Goal: Information Seeking & Learning: Understand process/instructions

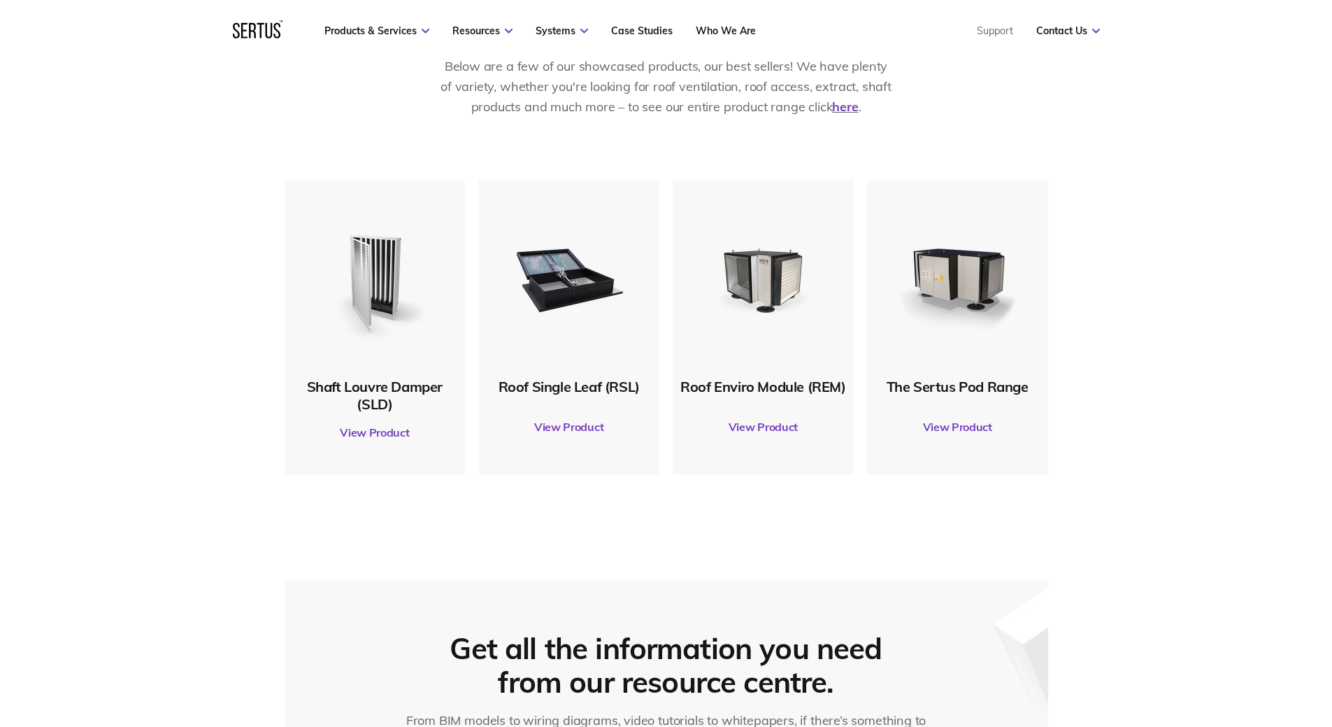
scroll to position [699, 0]
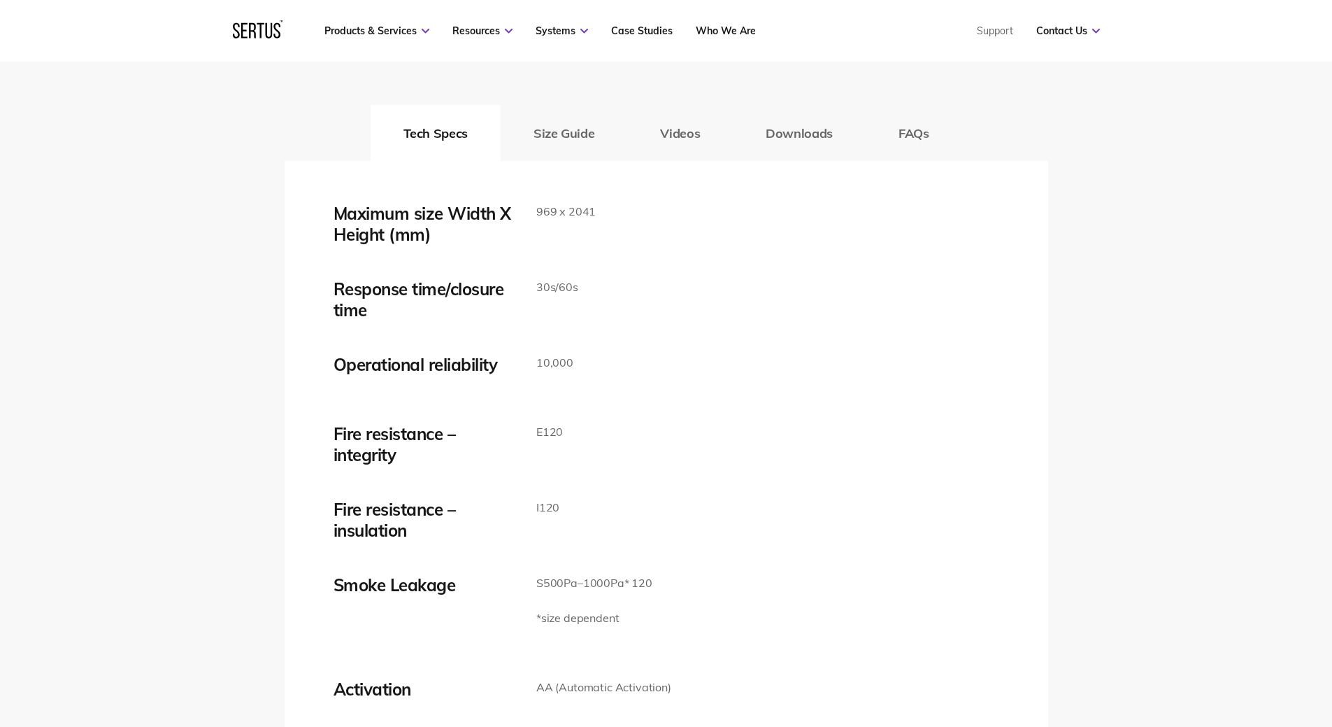
scroll to position [2308, 0]
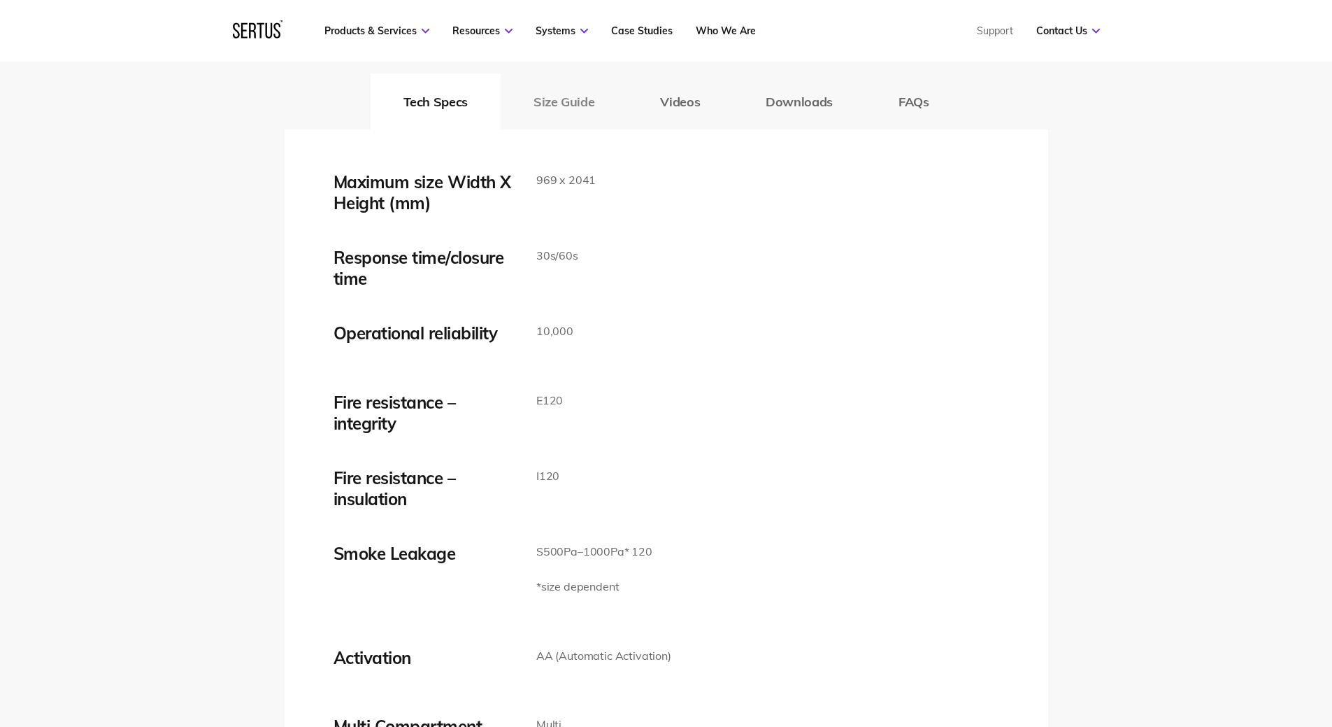
click at [547, 101] on button "Size Guide" at bounding box center [564, 101] width 127 height 56
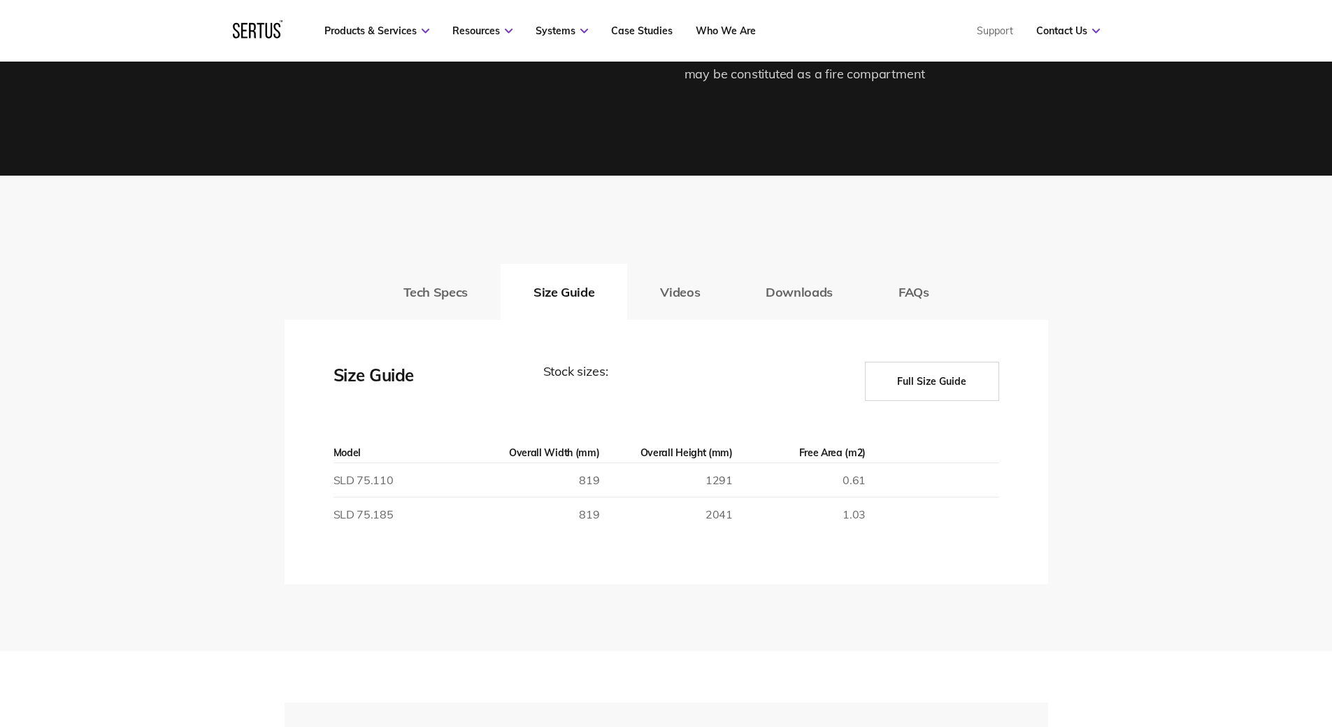
scroll to position [2028, 0]
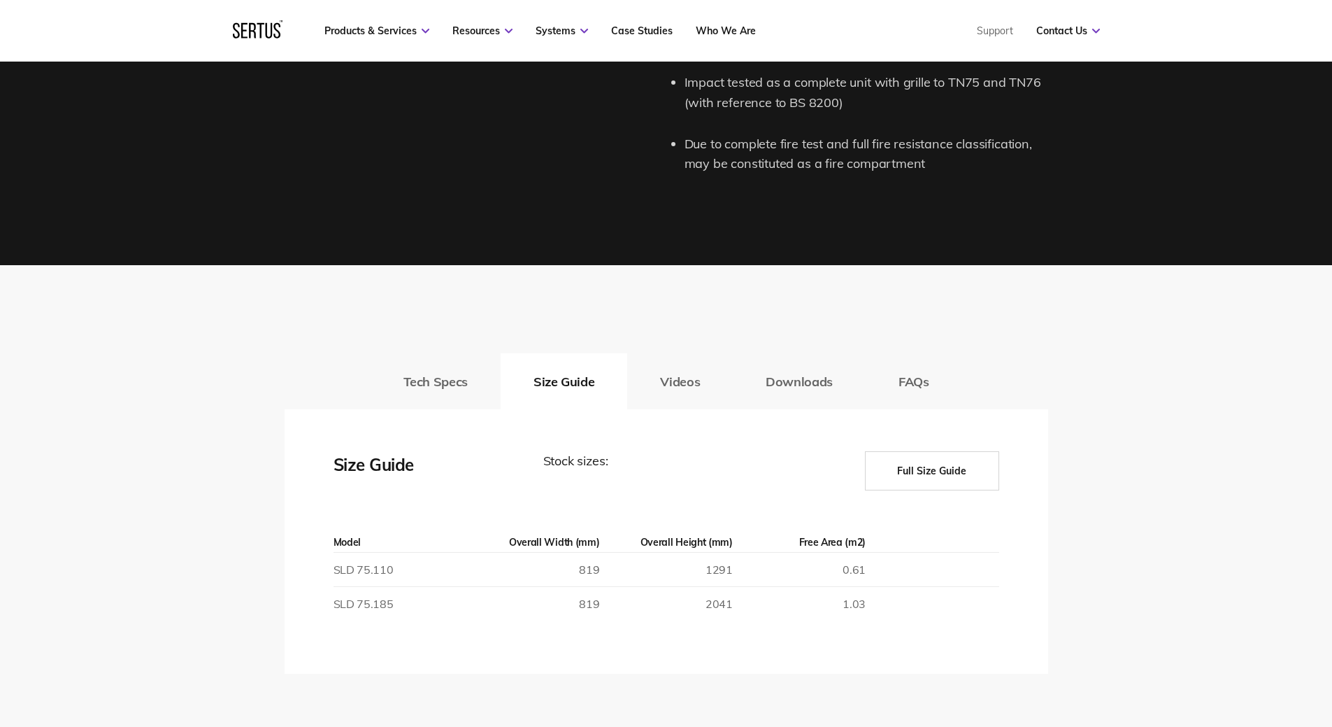
click at [235, 453] on div "Tech Specs Size Guide Videos Downloads FAQs Maximum size Width X Height (mm) 96…" at bounding box center [666, 502] width 1332 height 475
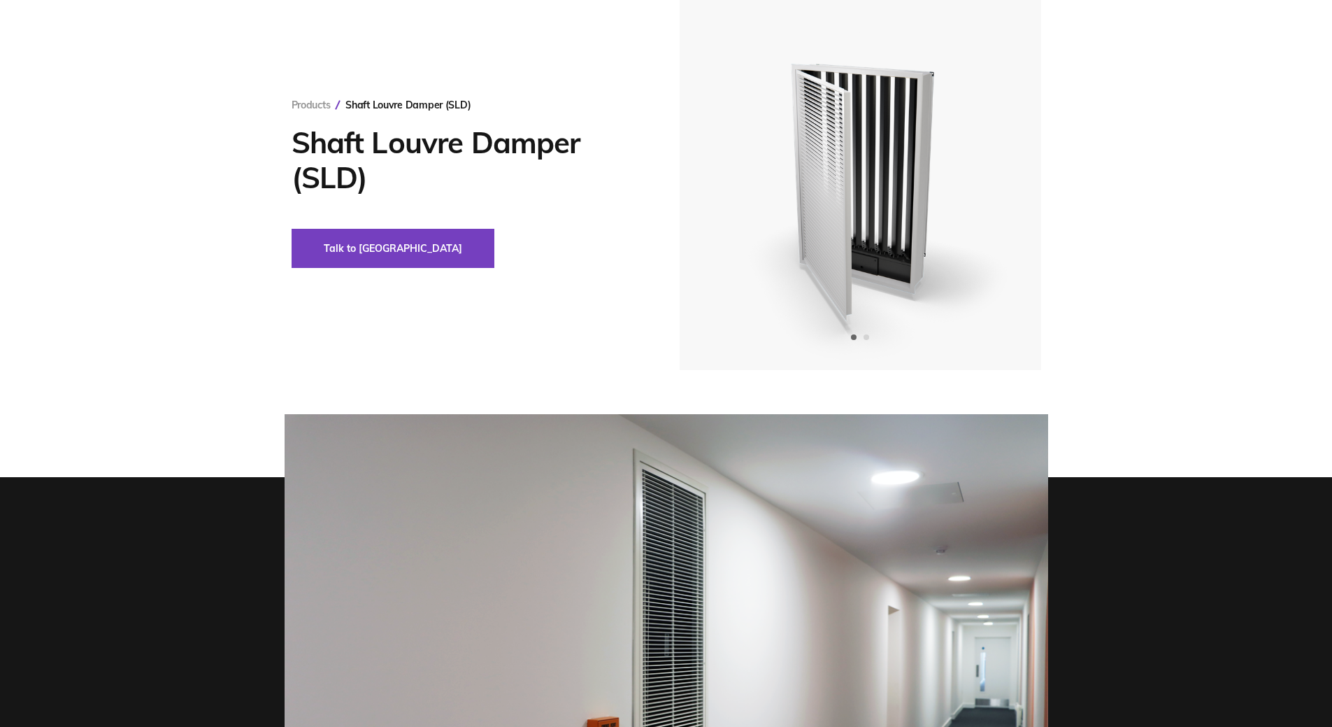
scroll to position [0, 0]
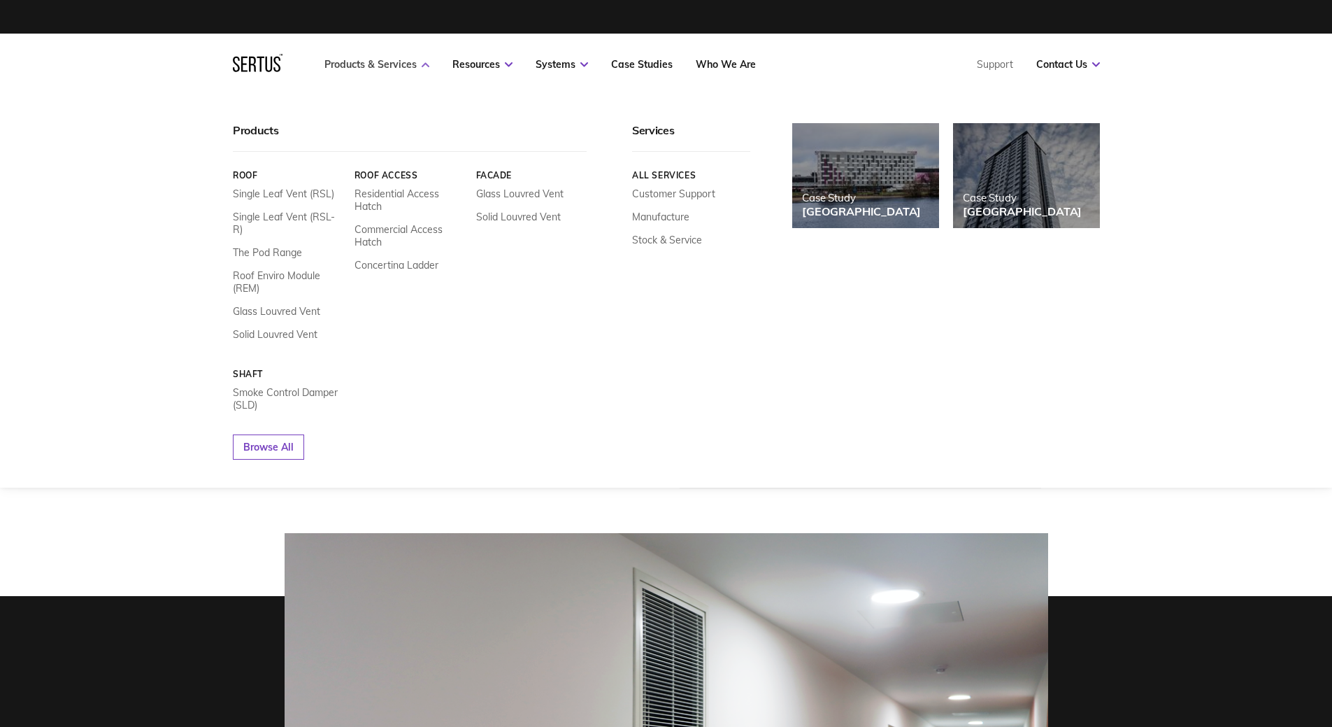
click at [422, 66] on icon at bounding box center [426, 64] width 8 height 5
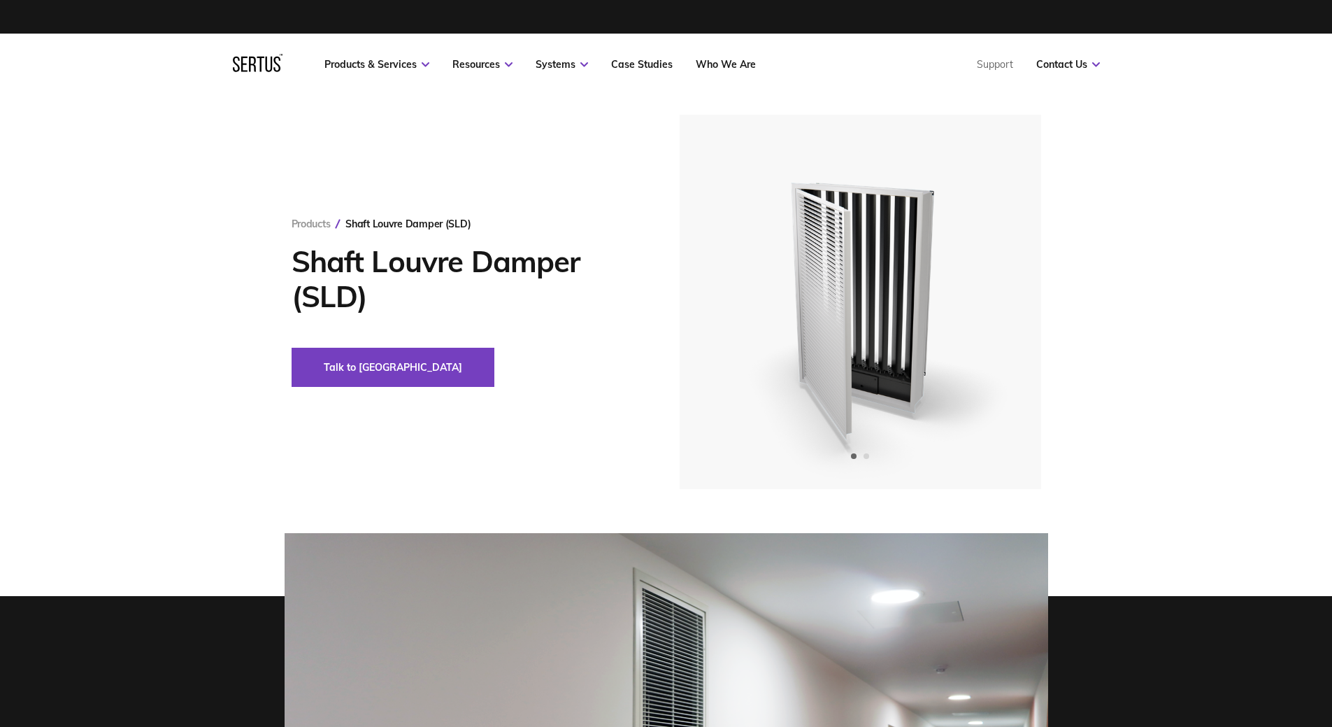
click at [130, 530] on div "Products Shaft Louvre Damper (SLD) Shaft Louvre Damper (SLD) Talk to us" at bounding box center [666, 600] width 1332 height 1010
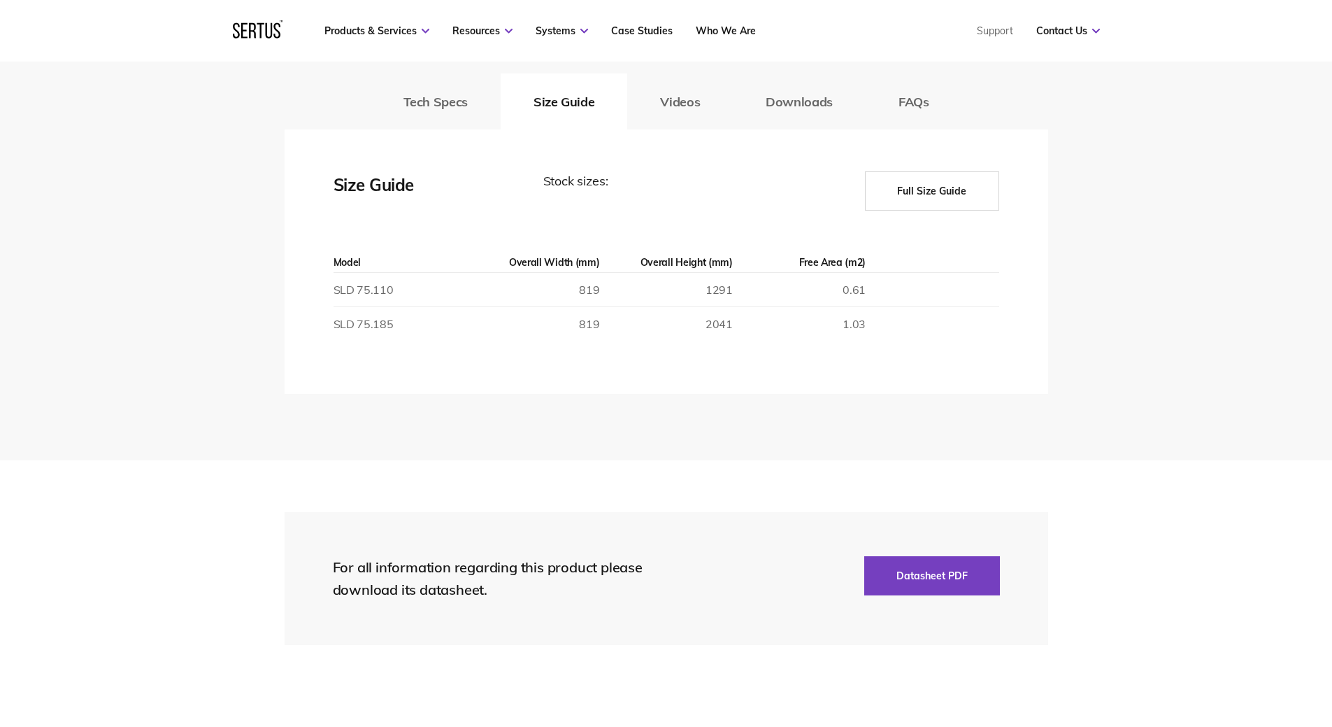
scroll to position [2238, 0]
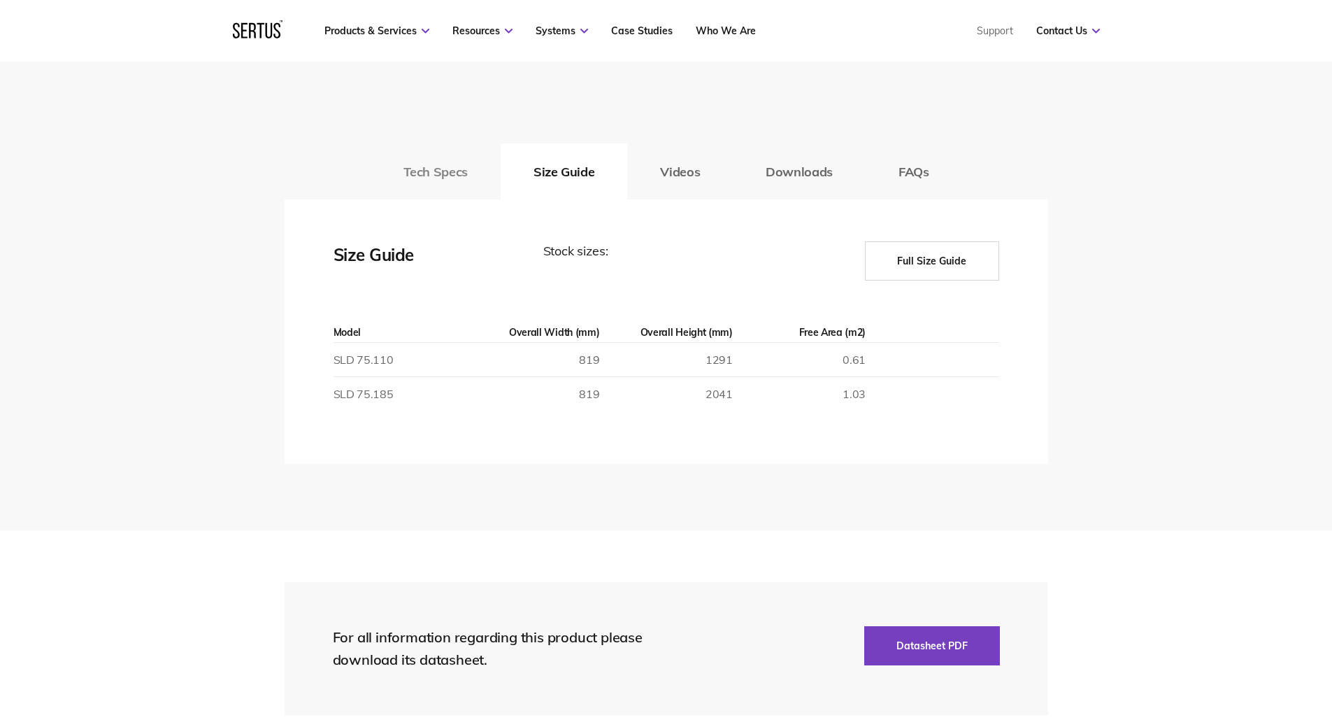
click at [442, 183] on button "Tech Specs" at bounding box center [436, 171] width 130 height 56
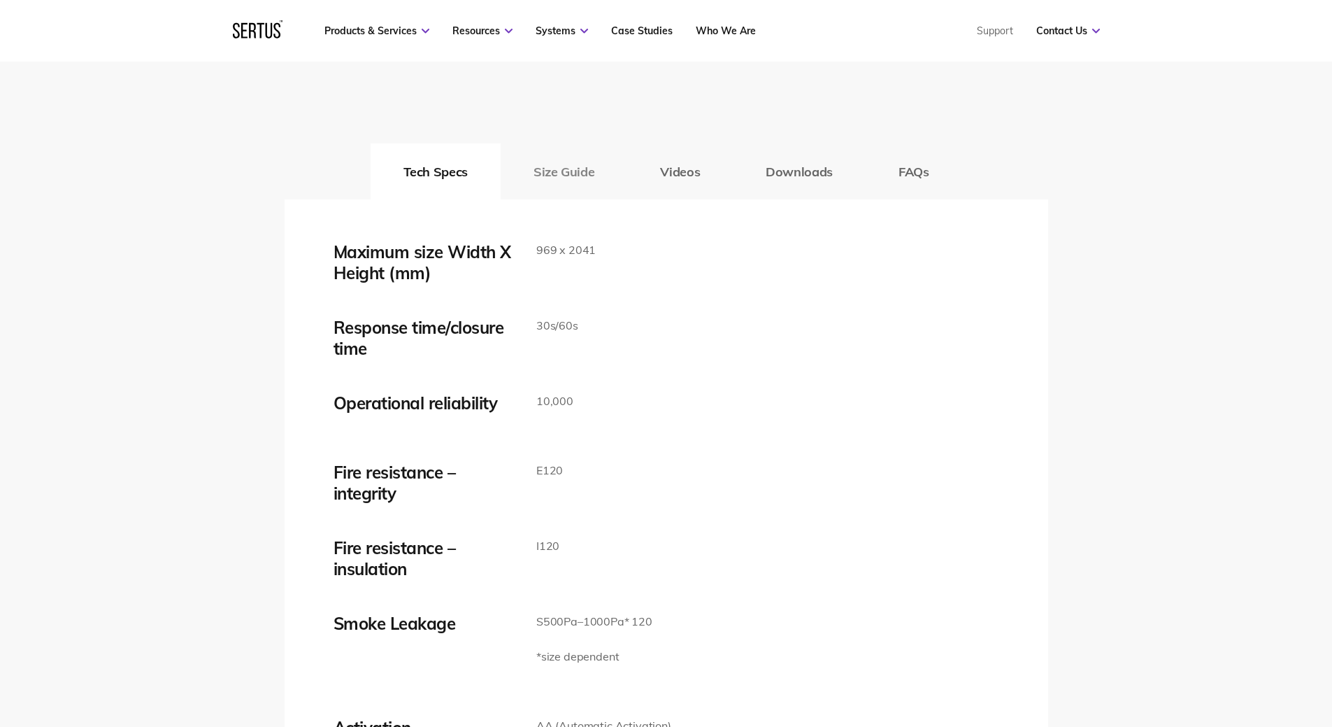
click at [574, 176] on button "Size Guide" at bounding box center [564, 171] width 127 height 56
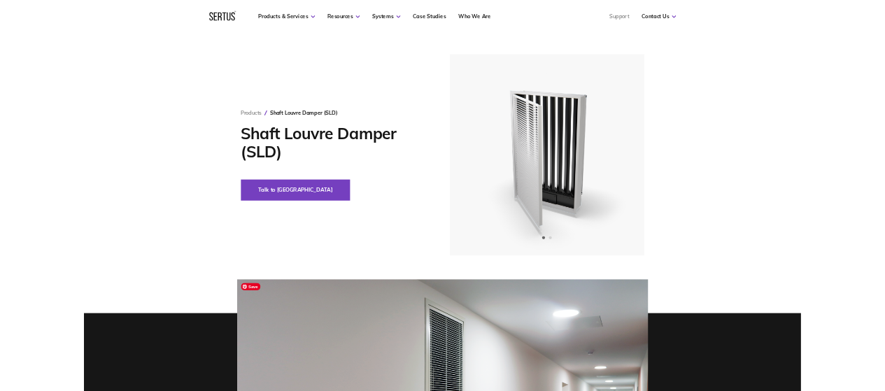
scroll to position [0, 0]
